Goal: Transaction & Acquisition: Purchase product/service

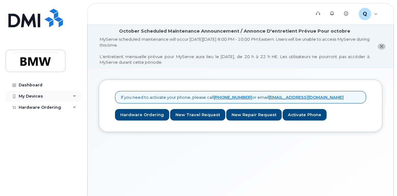
click at [62, 95] on div "My Devices" at bounding box center [43, 96] width 75 height 11
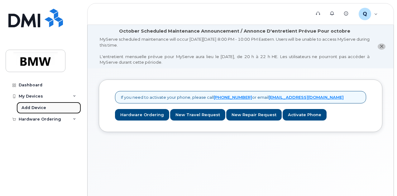
click at [47, 104] on link "Add Device" at bounding box center [49, 108] width 64 height 12
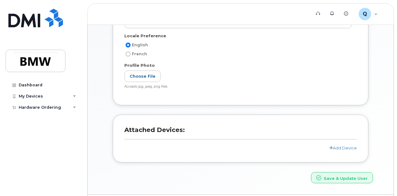
scroll to position [187, 0]
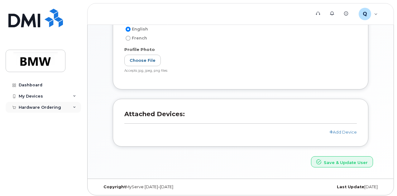
click at [76, 110] on div "Hardware Ordering" at bounding box center [43, 107] width 75 height 11
click at [39, 120] on div "New Order" at bounding box center [33, 119] width 24 height 6
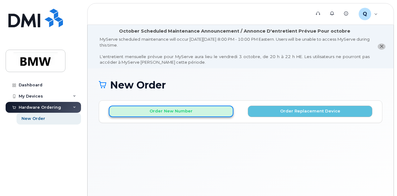
click at [181, 108] on button "Order New Number" at bounding box center [171, 112] width 125 height 12
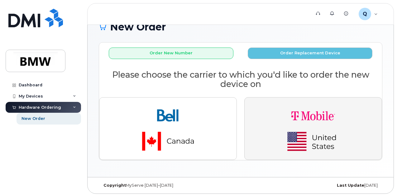
click at [281, 104] on img "button" at bounding box center [312, 129] width 87 height 52
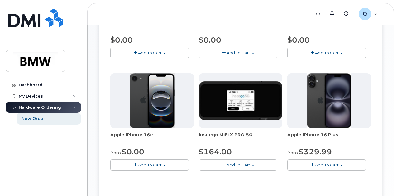
scroll to position [276, 0]
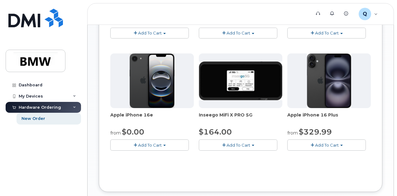
click at [151, 151] on button "Add To Cart" at bounding box center [149, 145] width 78 height 11
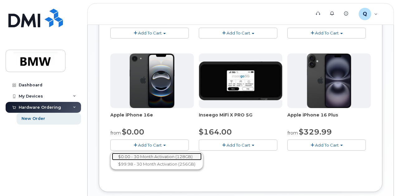
click at [157, 161] on link "$0.00 - 30 Month Activation (128GB)" at bounding box center [157, 157] width 90 height 8
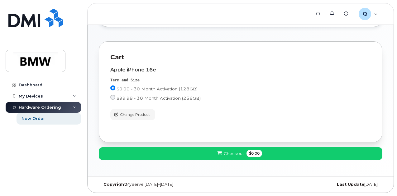
scroll to position [68, 0]
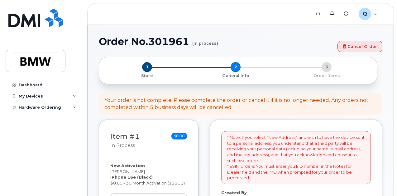
select select
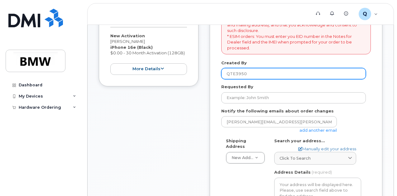
scroll to position [177, 0]
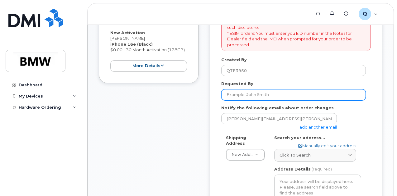
click at [262, 96] on input "Requested By" at bounding box center [293, 94] width 144 height 11
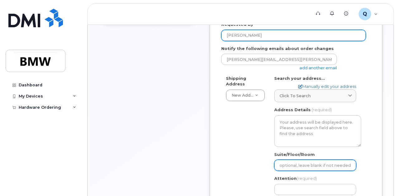
scroll to position [239, 0]
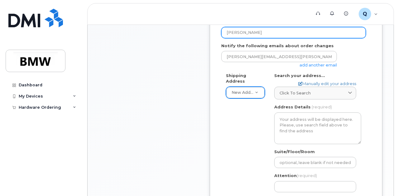
type input "[PERSON_NAME]"
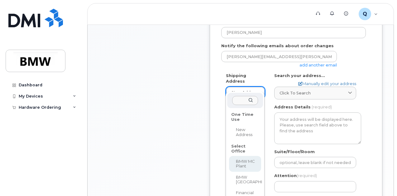
select select
type textarea "[STREET_ADDRESS] Greer [US_STATE] 29651-6731"
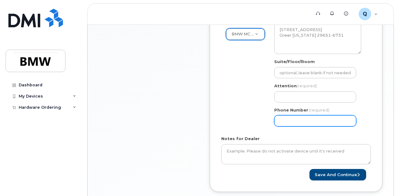
scroll to position [270, 0]
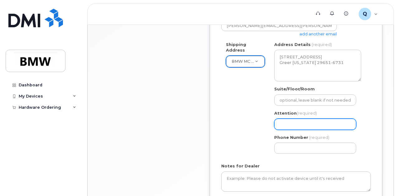
click at [307, 128] on input "Attention (required)" at bounding box center [315, 124] width 82 height 11
select select
type input "T"
select select
type input "Ta"
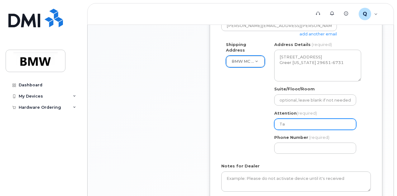
select select
type input "Tay"
select select
type input "Tayl"
select select
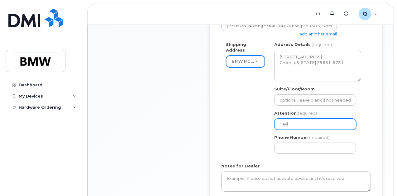
type input "Taylo"
select select
type input "[PERSON_NAME]"
select select
type input "[PERSON_NAME]"
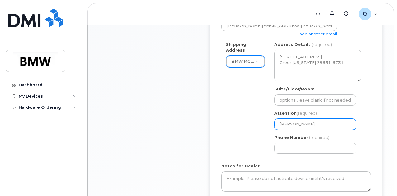
select select
type input "[PERSON_NAME]"
select select
type input "[PERSON_NAME]"
select select
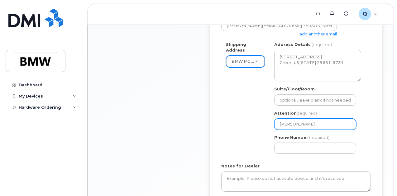
type input "[PERSON_NAME]"
select select
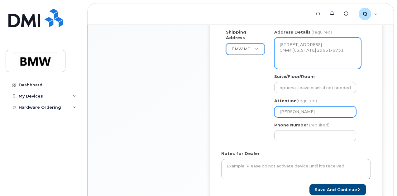
scroll to position [301, 0]
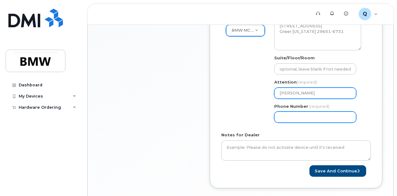
type input "[PERSON_NAME]"
click at [324, 116] on input "Phone Number" at bounding box center [315, 117] width 82 height 11
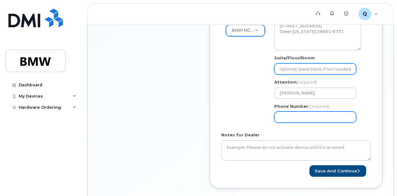
select select
type input "864"
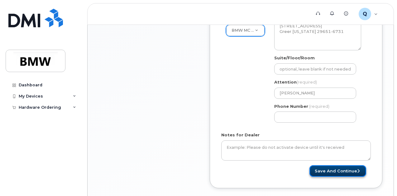
click at [333, 168] on button "Save and Continue" at bounding box center [337, 172] width 57 height 12
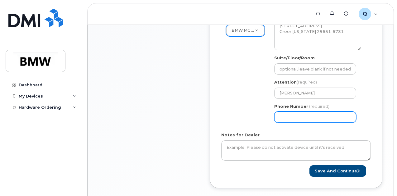
click at [302, 117] on input "Phone Number" at bounding box center [315, 117] width 82 height 11
click at [300, 117] on input "Phone Number" at bounding box center [315, 117] width 82 height 11
click at [290, 118] on input "Phone Number" at bounding box center [315, 117] width 82 height 11
select select
type input "8645163124"
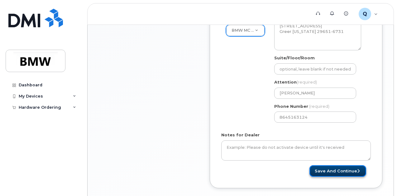
click at [331, 175] on button "Save and Continue" at bounding box center [337, 172] width 57 height 12
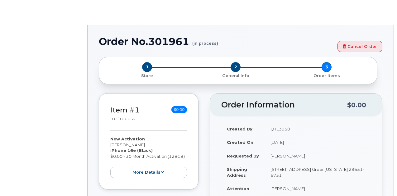
select select "1885307"
radio input "true"
type input "2716835"
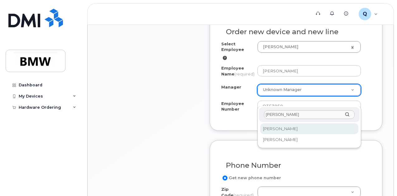
type input "hern"
select select "1899429"
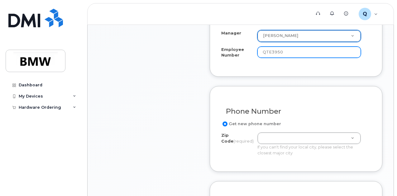
scroll to position [374, 0]
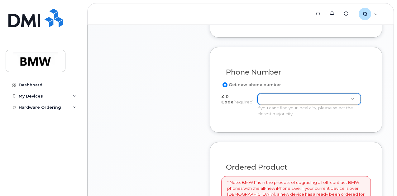
type input "s"
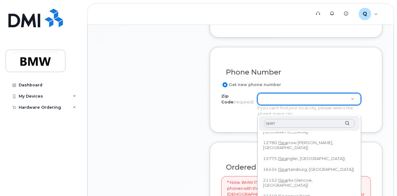
scroll to position [0, 0]
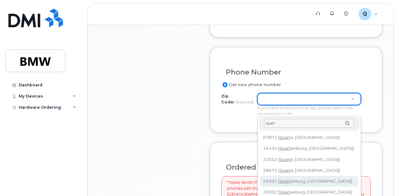
type input "spart"
type input "29301 (Spartanburg, SC)"
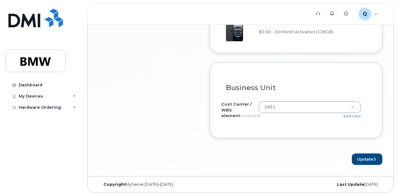
scroll to position [617, 0]
click at [362, 159] on button "Update" at bounding box center [367, 160] width 31 height 12
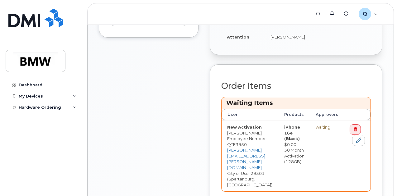
scroll to position [280, 0]
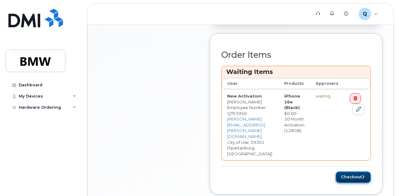
click at [353, 172] on button "Checkout" at bounding box center [352, 178] width 35 height 12
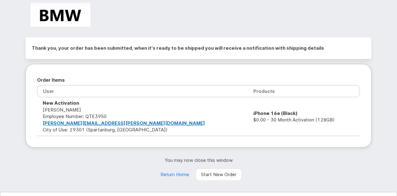
scroll to position [25, 0]
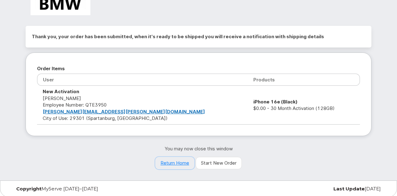
click at [174, 160] on link "Return Home" at bounding box center [174, 163] width 39 height 12
